Goal: Information Seeking & Learning: Learn about a topic

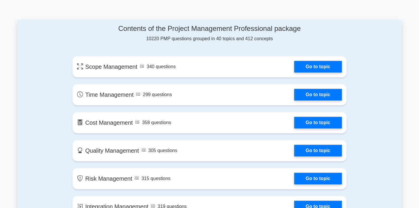
scroll to position [289, 0]
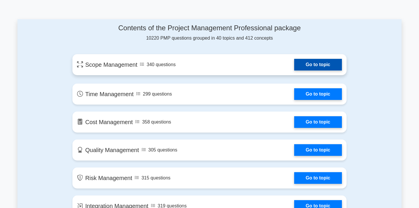
click at [300, 63] on link "Go to topic" at bounding box center [318, 65] width 48 height 12
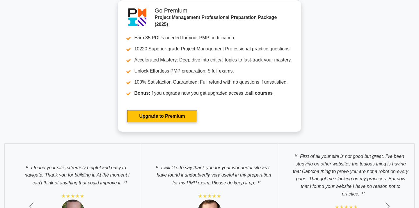
scroll to position [1881, 0]
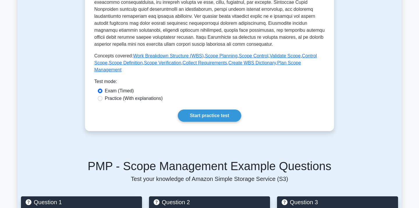
scroll to position [221, 0]
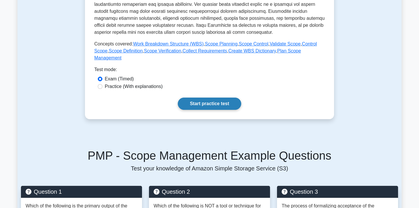
click at [228, 100] on link "Start practice test" at bounding box center [209, 103] width 63 height 12
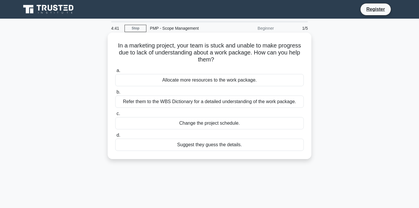
click at [234, 101] on div "Refer them to the WBS Dictionary for a detailed understanding of the work packa…" at bounding box center [209, 101] width 188 height 12
click at [115, 94] on input "b. Refer them to the WBS Dictionary for a detailed understanding of the work pa…" at bounding box center [115, 92] width 0 height 4
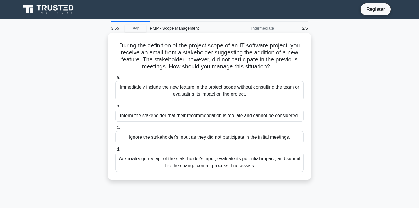
click at [230, 163] on div "Acknowledge receipt of the stakeholder's input, evaluate its potential impact, …" at bounding box center [209, 161] width 188 height 19
click at [115, 151] on input "d. Acknowledge receipt of the stakeholder's input, evaluate its potential impac…" at bounding box center [115, 149] width 0 height 4
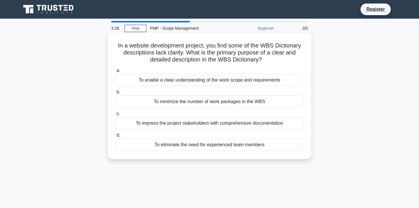
click at [246, 77] on div "To enable a clear understanding of the work scope and requirements" at bounding box center [209, 80] width 188 height 12
click at [115, 72] on input "a. To enable a clear understanding of the work scope and requirements" at bounding box center [115, 71] width 0 height 4
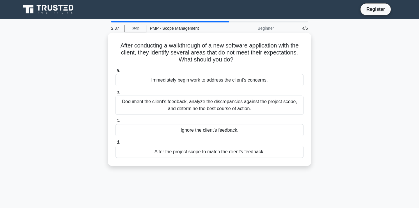
click at [239, 108] on div "Document the client's feedback, analyze the discrepancies against the project s…" at bounding box center [209, 104] width 188 height 19
click at [115, 94] on input "b. Document the client's feedback, analyze the discrepancies against the projec…" at bounding box center [115, 92] width 0 height 4
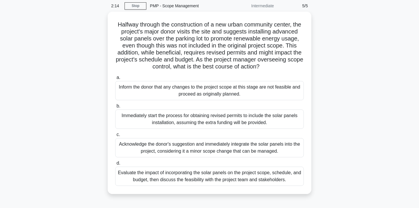
scroll to position [23, 0]
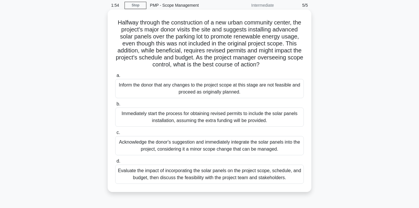
click at [294, 177] on div "Evaluate the impact of incorporating the solar panels on the project scope, sch…" at bounding box center [209, 173] width 188 height 19
click at [115, 163] on input "d. Evaluate the impact of incorporating the solar panels on the project scope, …" at bounding box center [115, 161] width 0 height 4
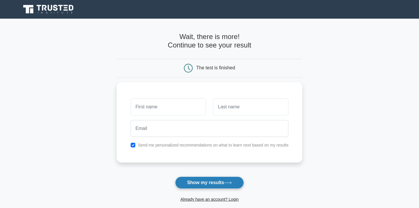
click at [231, 180] on button "Show my results" at bounding box center [209, 182] width 69 height 12
